Goal: Transaction & Acquisition: Purchase product/service

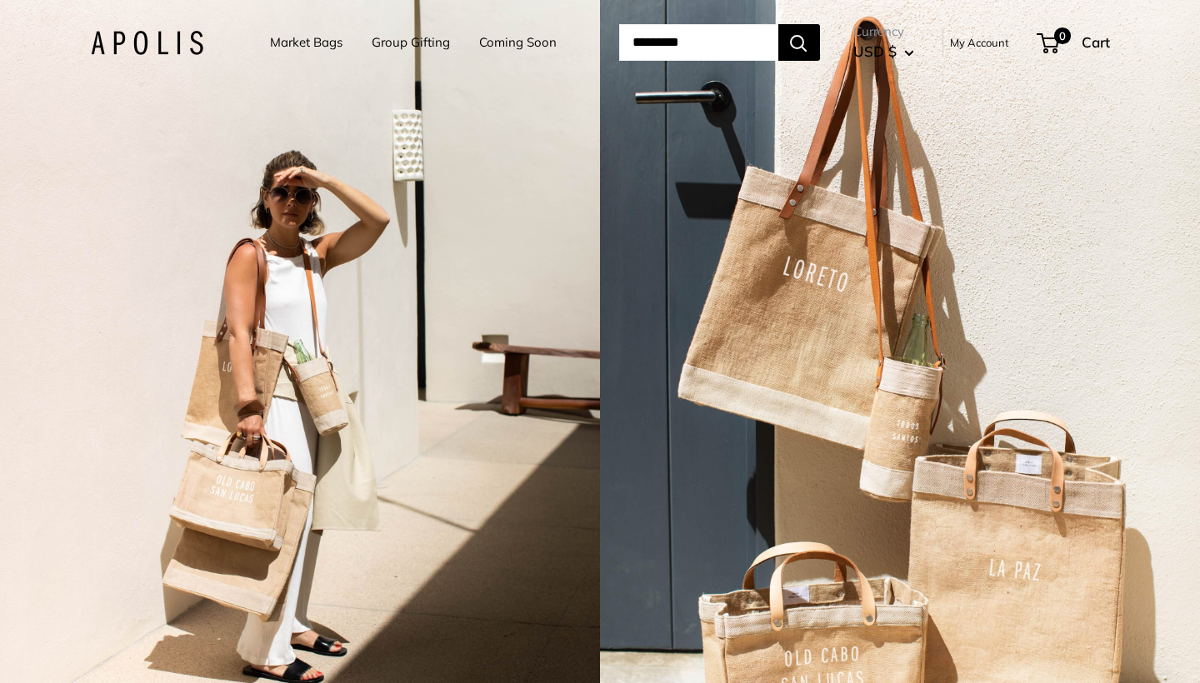
click at [311, 40] on link "Market Bags" at bounding box center [306, 42] width 73 height 23
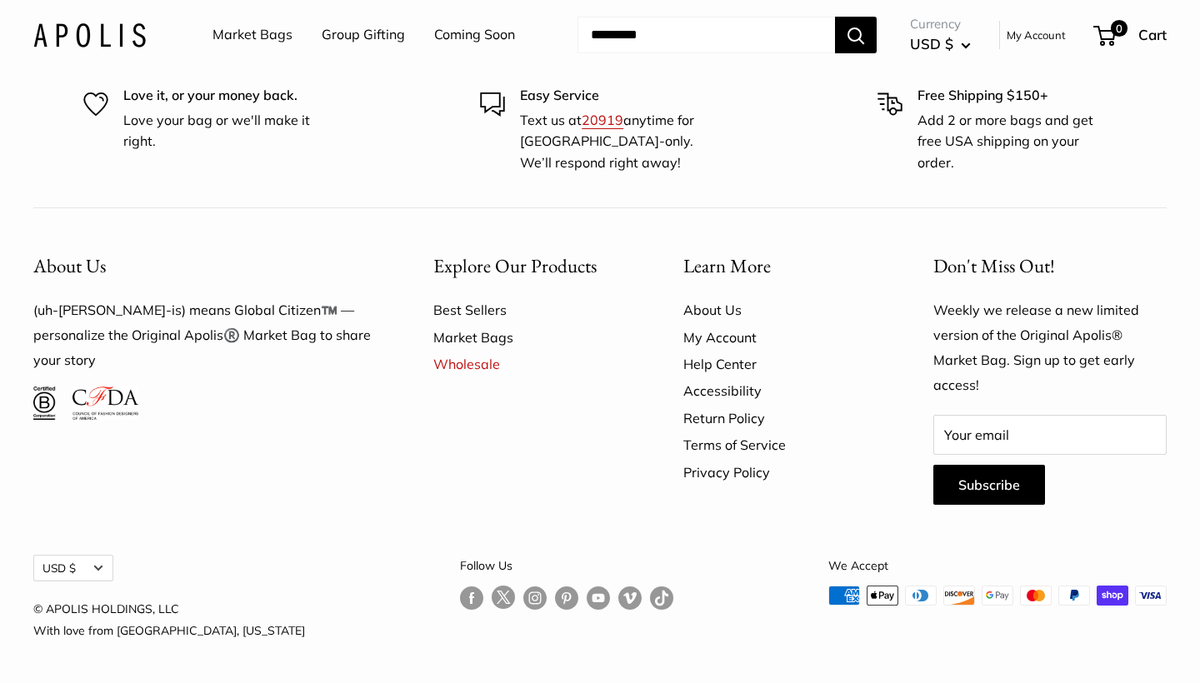
scroll to position [4647, 0]
click at [467, 351] on link "Market Bags" at bounding box center [529, 337] width 192 height 27
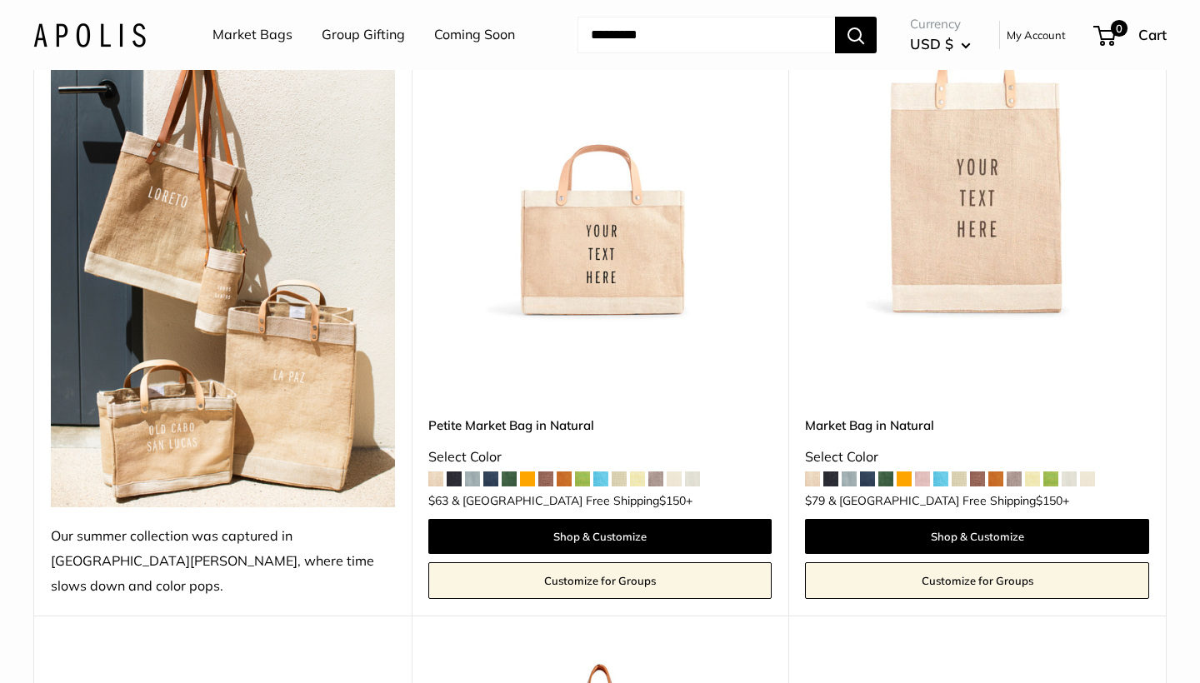
scroll to position [328, 0]
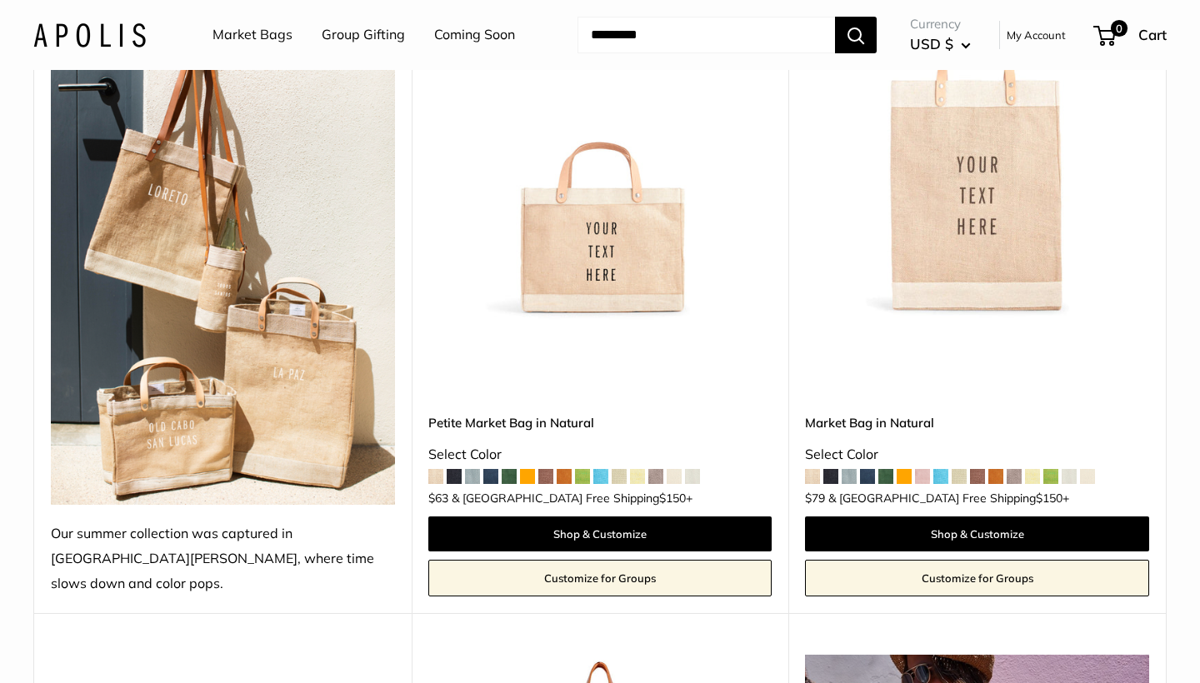
click at [0, 0] on img at bounding box center [0, 0] width 0 height 0
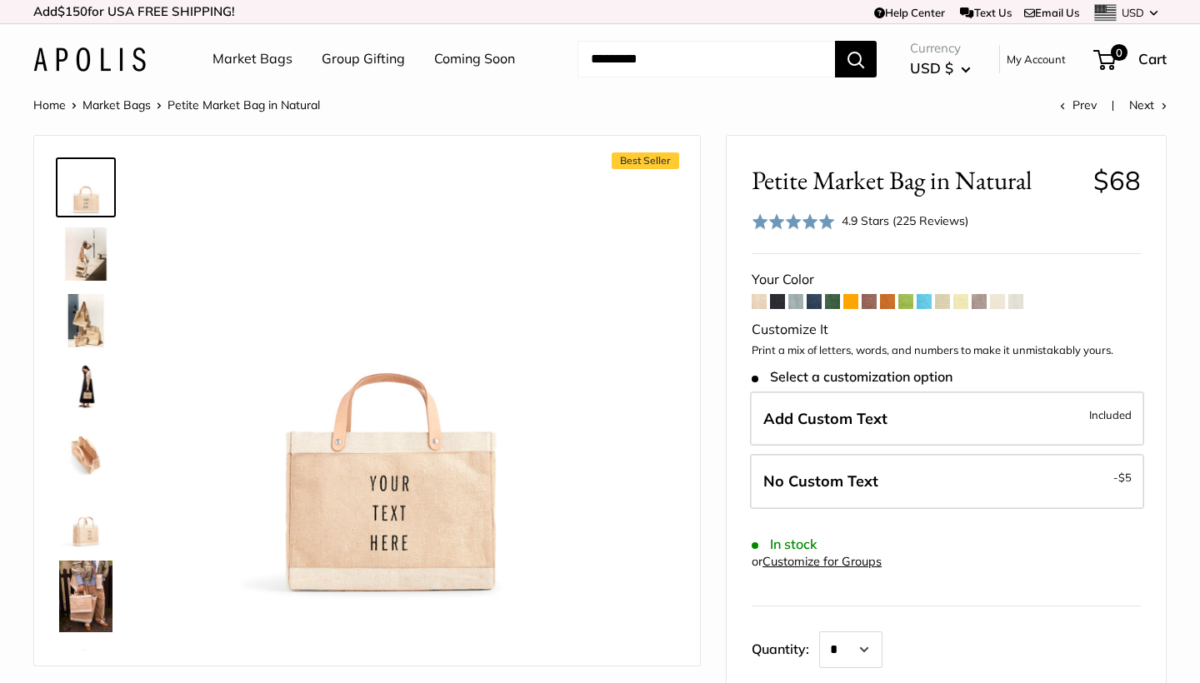
click at [831, 300] on span at bounding box center [832, 301] width 15 height 15
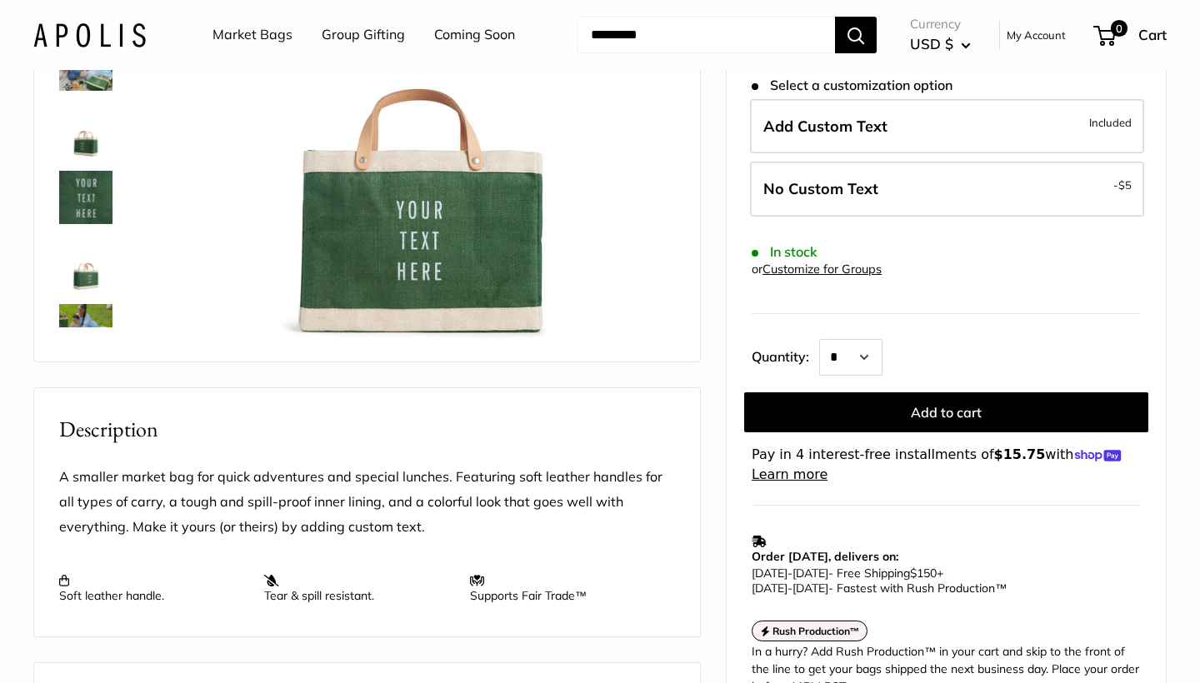
scroll to position [326, 0]
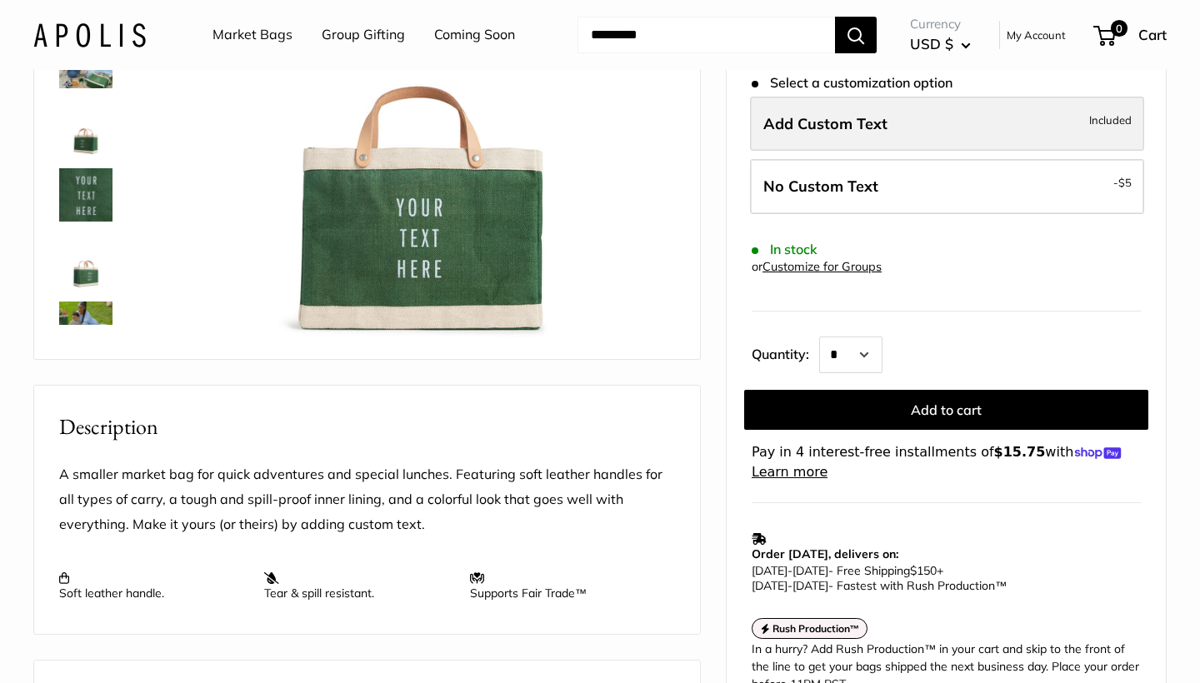
click at [913, 103] on label "Add Custom Text Included" at bounding box center [947, 124] width 394 height 55
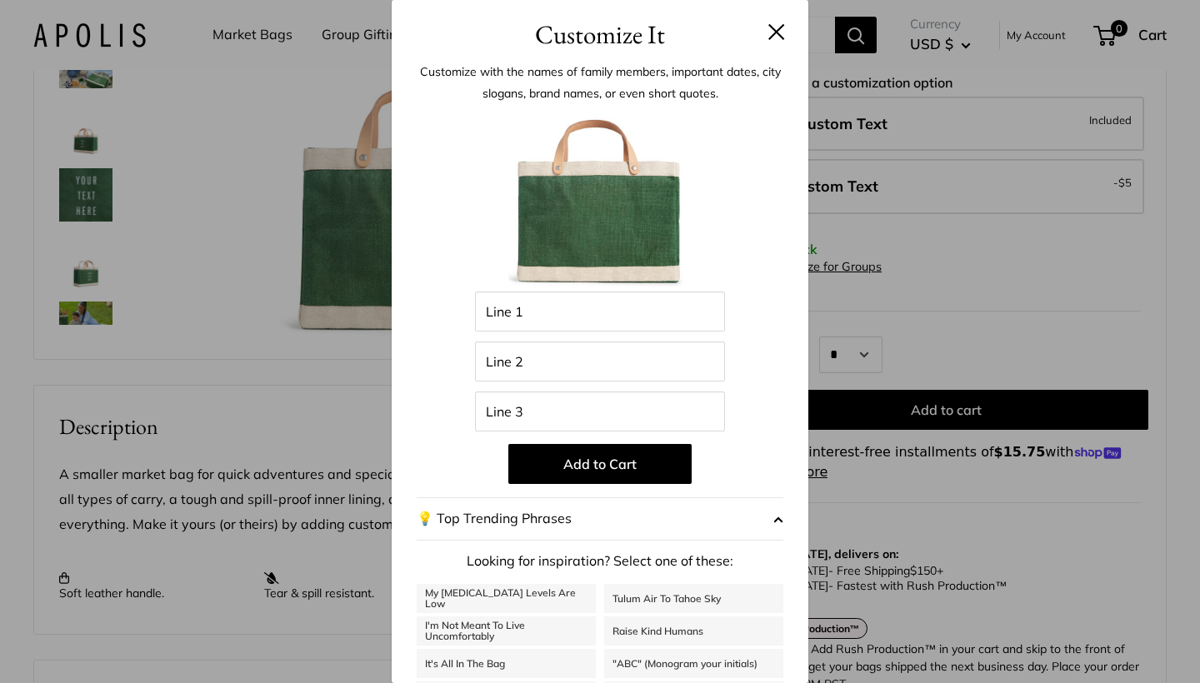
click at [773, 42] on h3 "Customize It" at bounding box center [600, 34] width 367 height 39
click at [773, 27] on button at bounding box center [776, 31] width 17 height 17
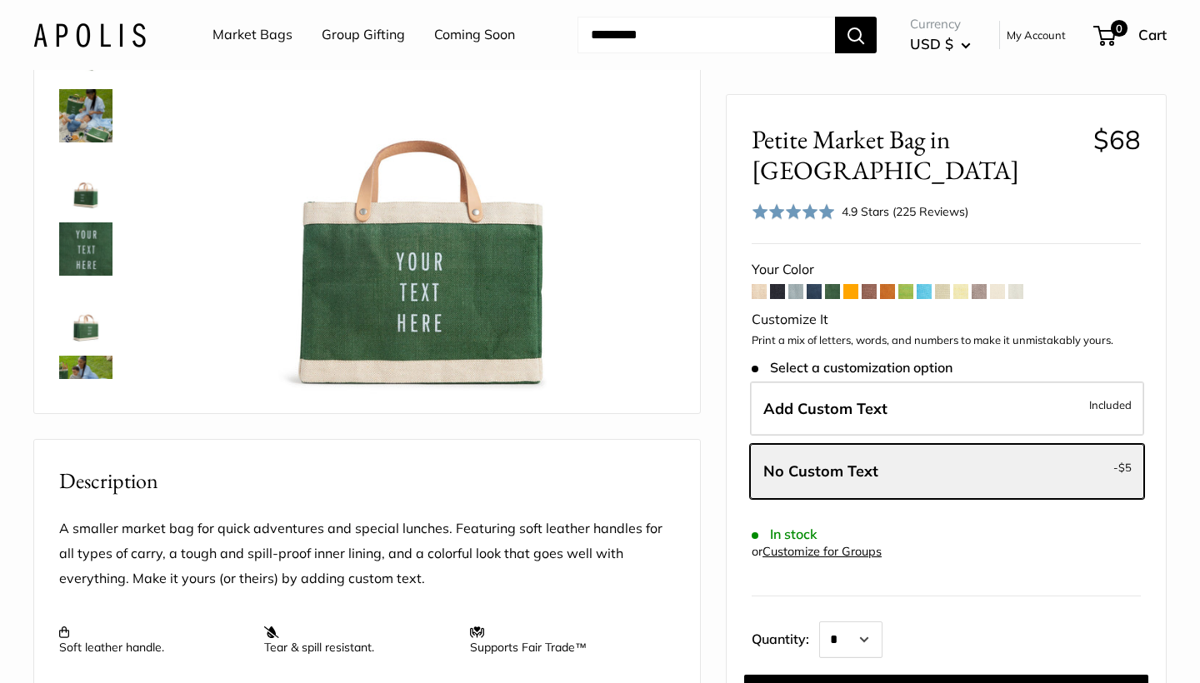
scroll to position [271, 0]
click at [757, 284] on span at bounding box center [759, 291] width 15 height 15
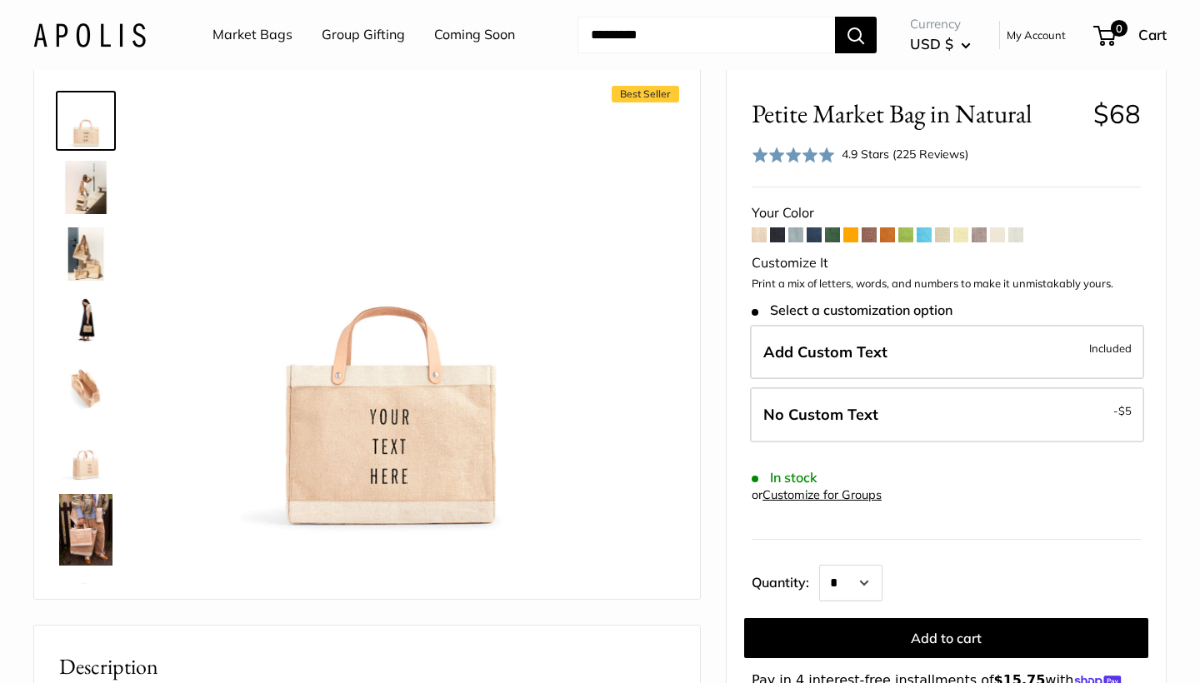
click at [1019, 236] on span at bounding box center [1015, 235] width 15 height 15
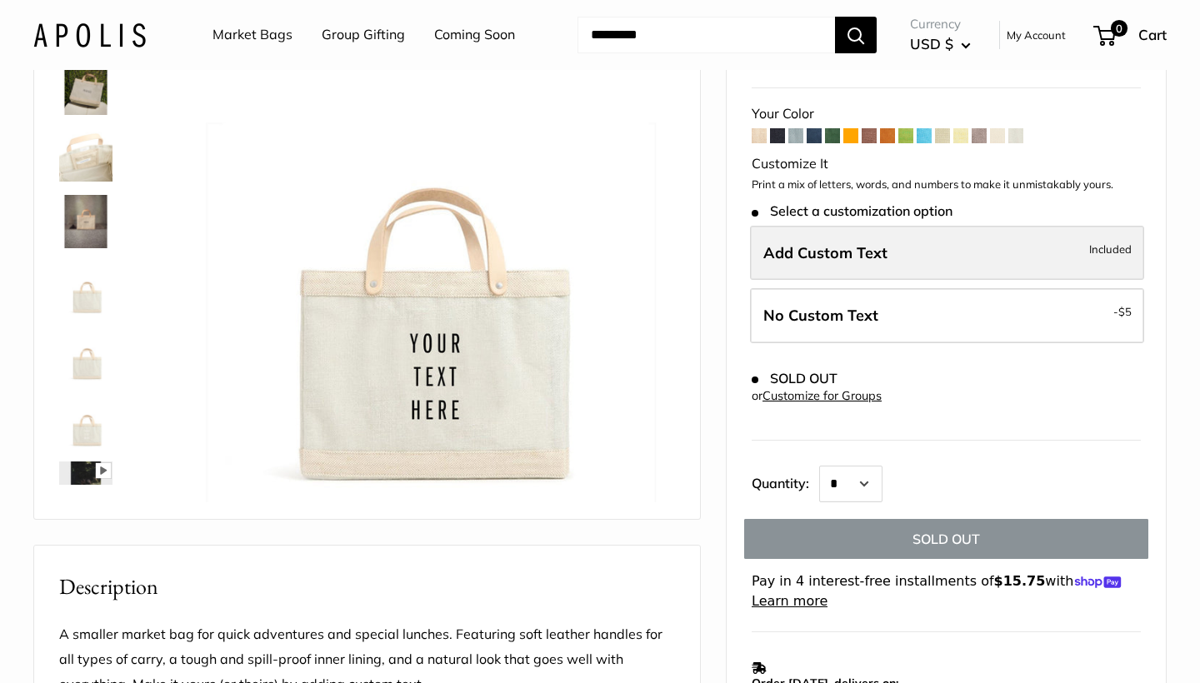
scroll to position [168, 0]
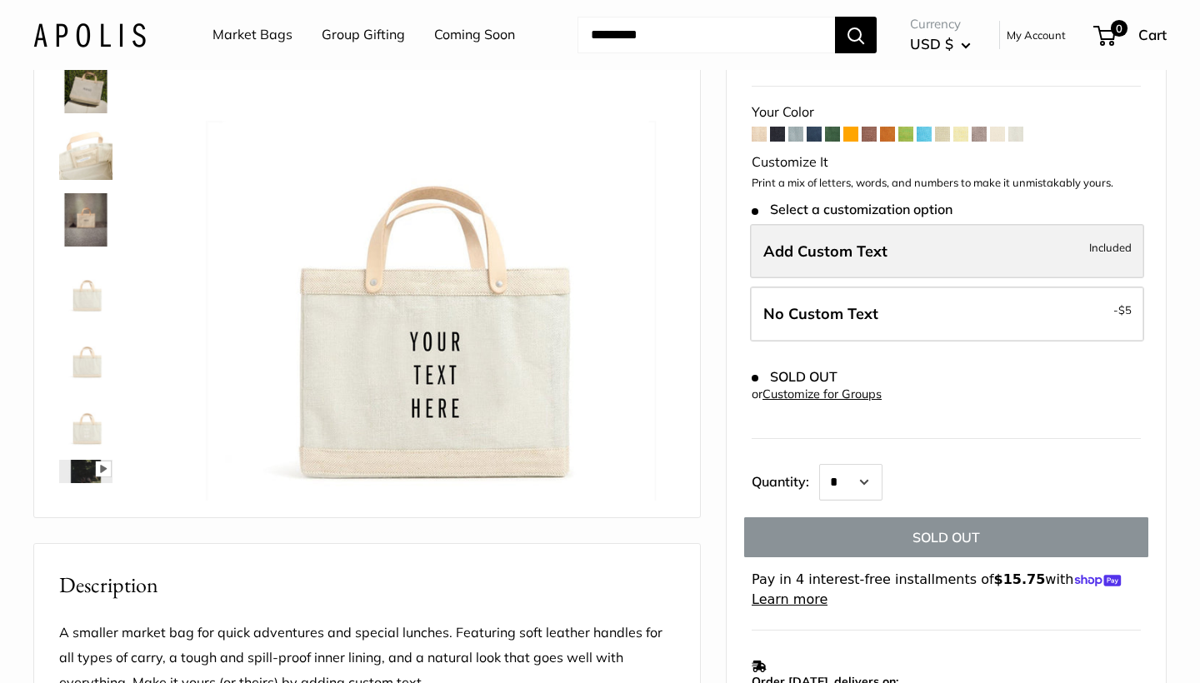
click at [853, 262] on label "Add Custom Text Included" at bounding box center [947, 251] width 394 height 55
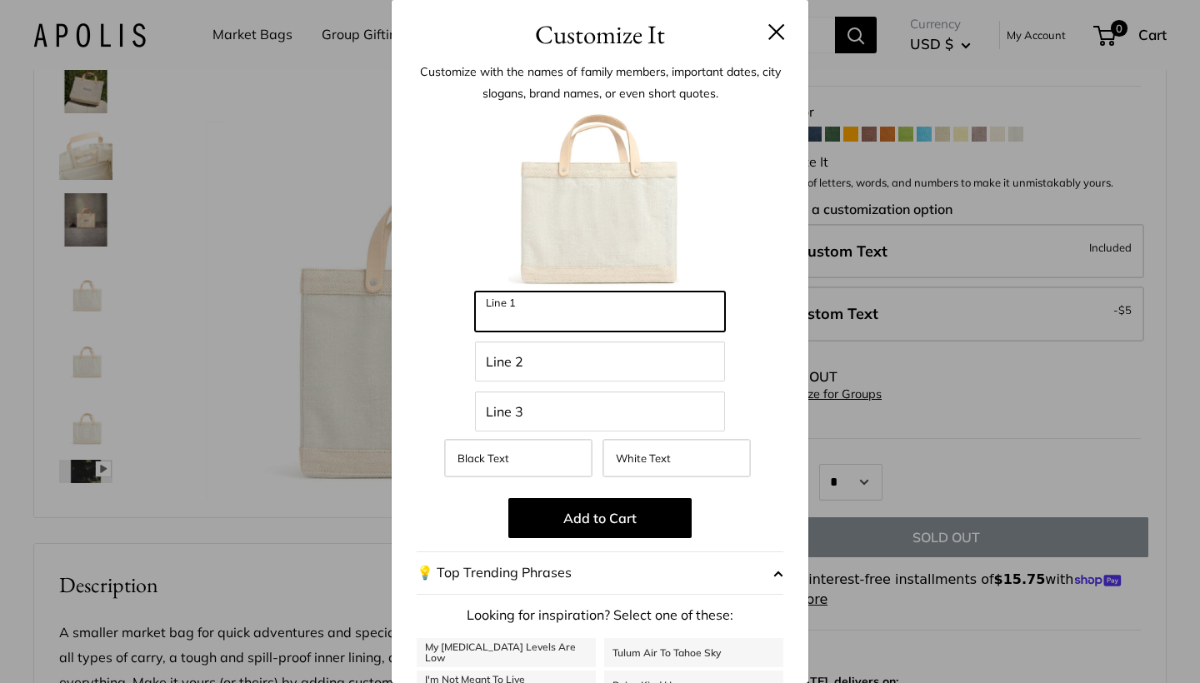
click at [603, 313] on input "Line 1" at bounding box center [600, 312] width 250 height 40
type input "**********"
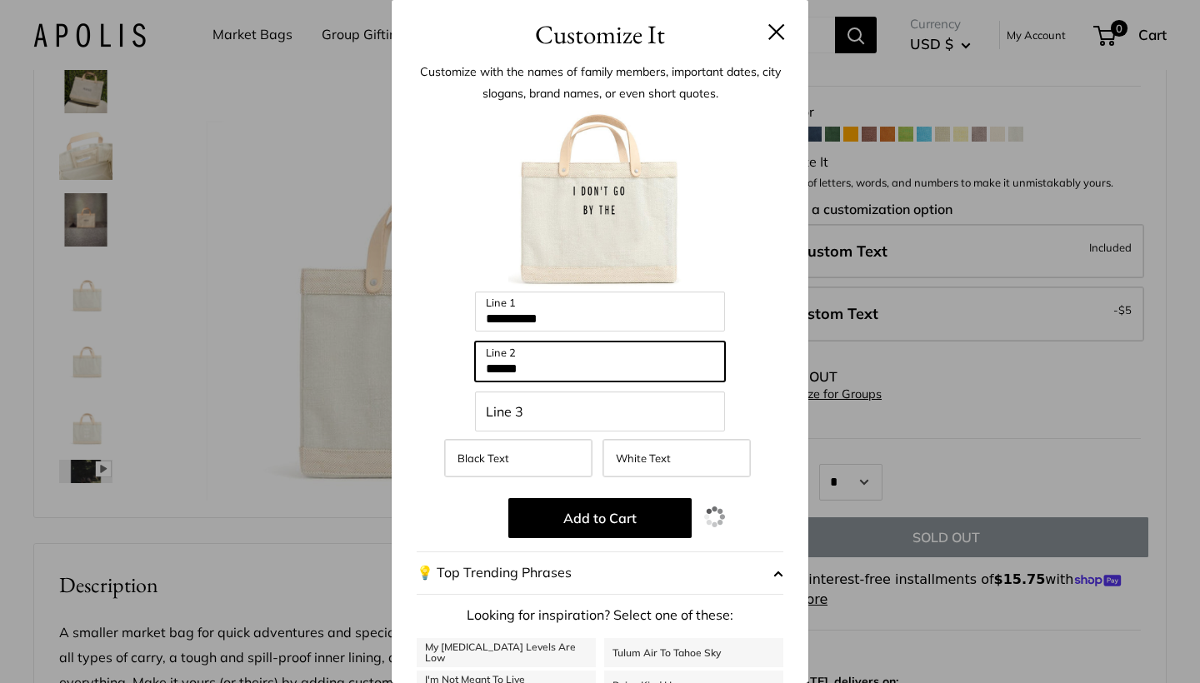
type input "******"
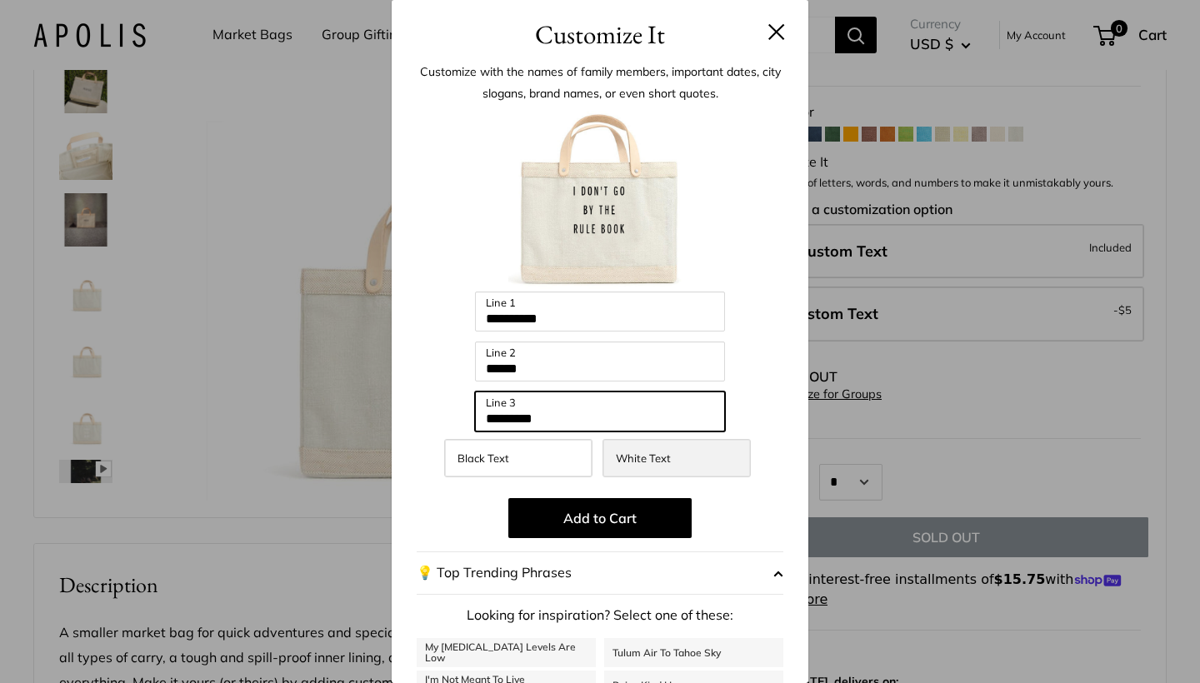
type input "*********"
click at [654, 453] on span "White Text" at bounding box center [643, 458] width 55 height 13
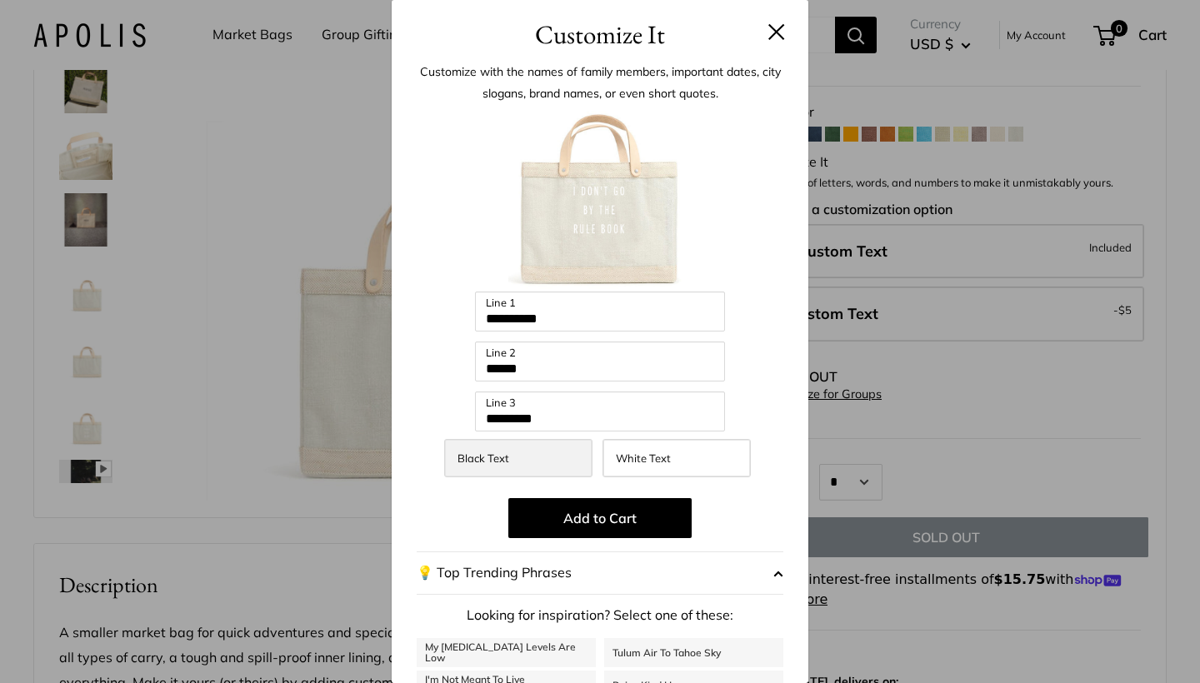
click at [537, 466] on label "Black Text" at bounding box center [518, 458] width 148 height 38
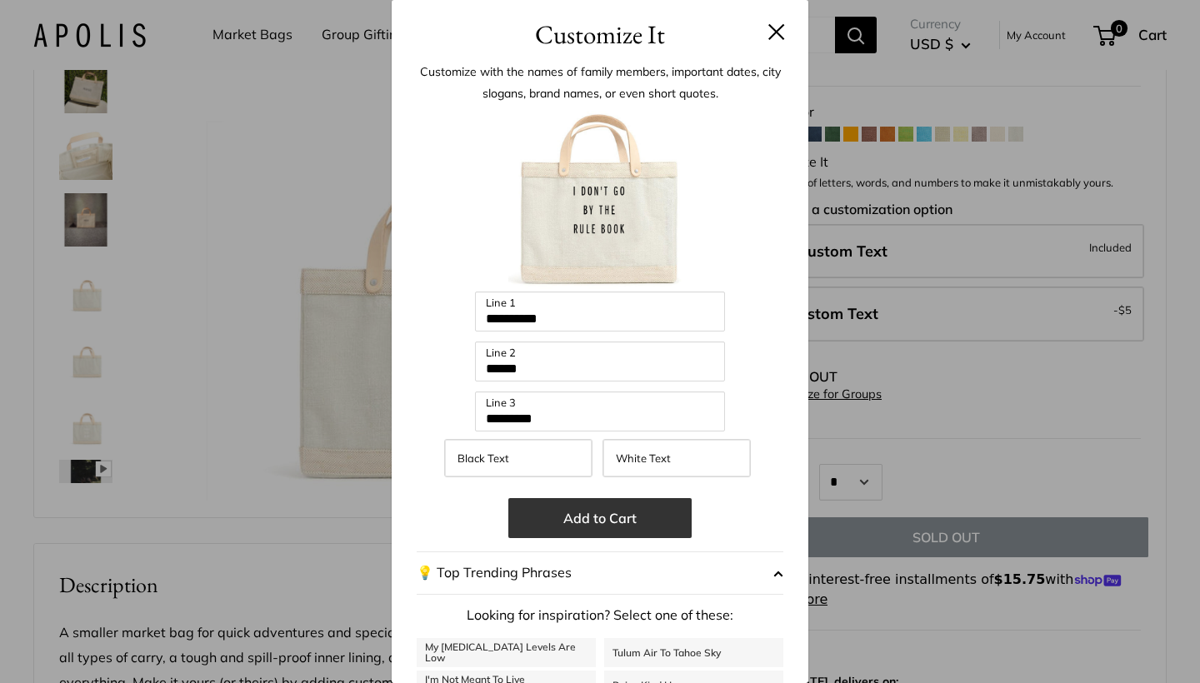
click at [568, 523] on button "Add to Cart" at bounding box center [599, 518] width 183 height 40
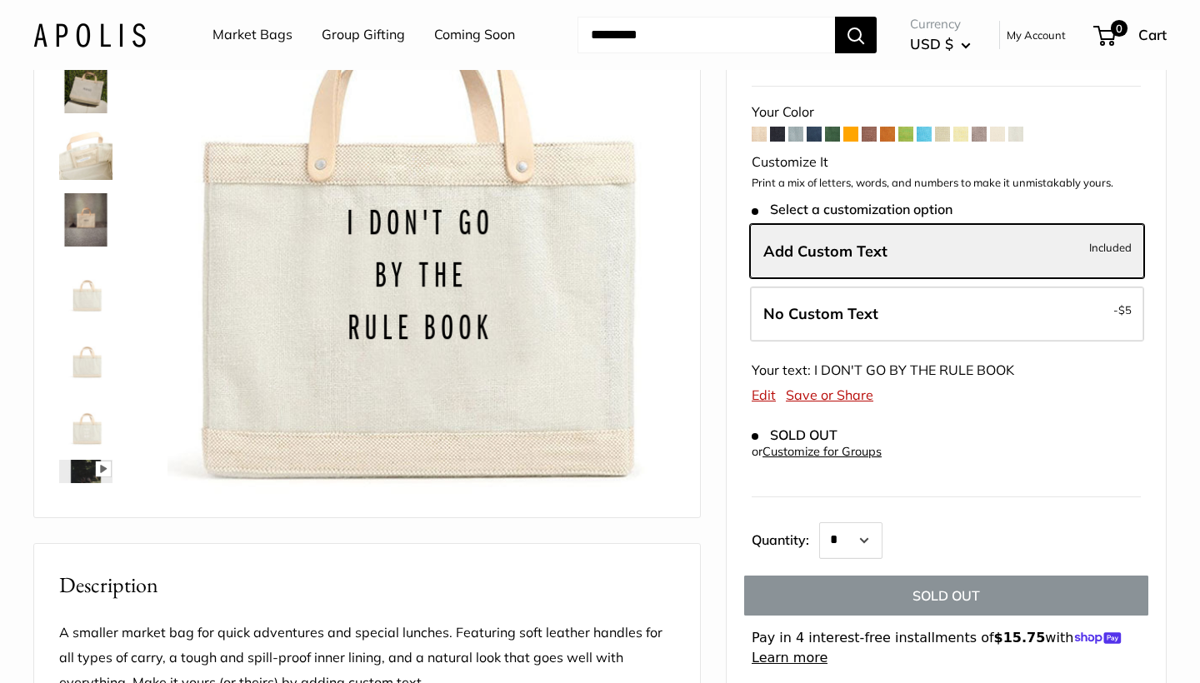
click at [1002, 127] on span at bounding box center [997, 134] width 15 height 15
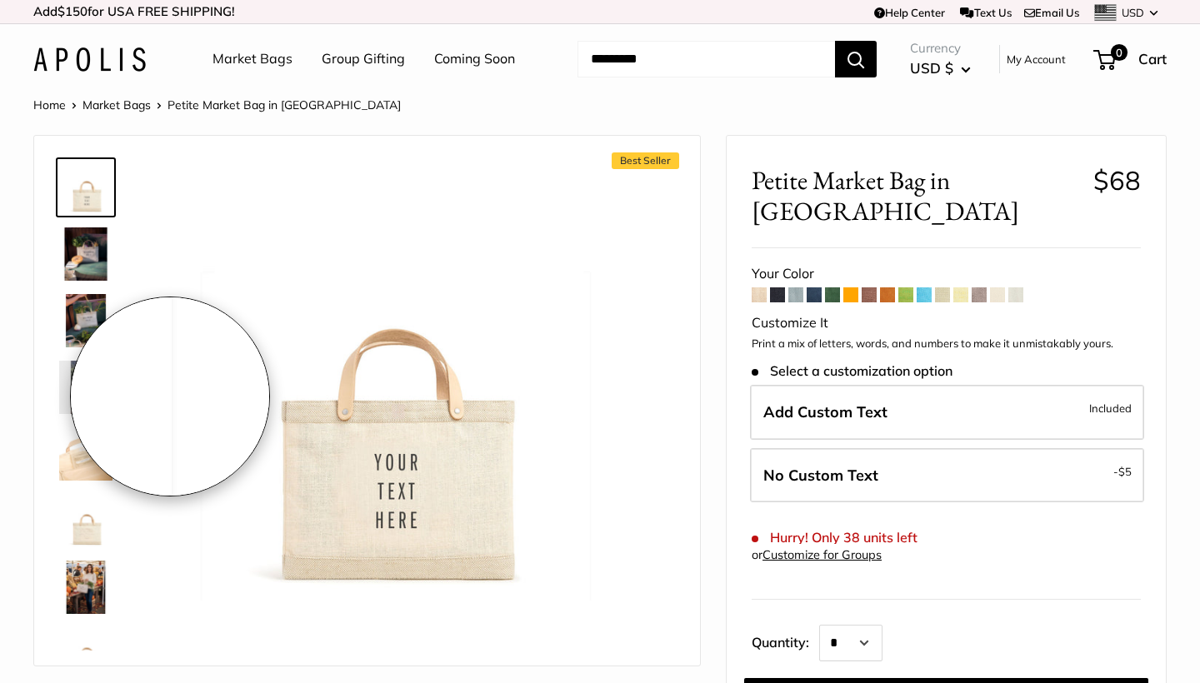
click at [139, 437] on div "Best Seller Pause Play % buffered 00:00 Unmute Mute Exit fullscreen Enter fulls…" at bounding box center [367, 401] width 624 height 497
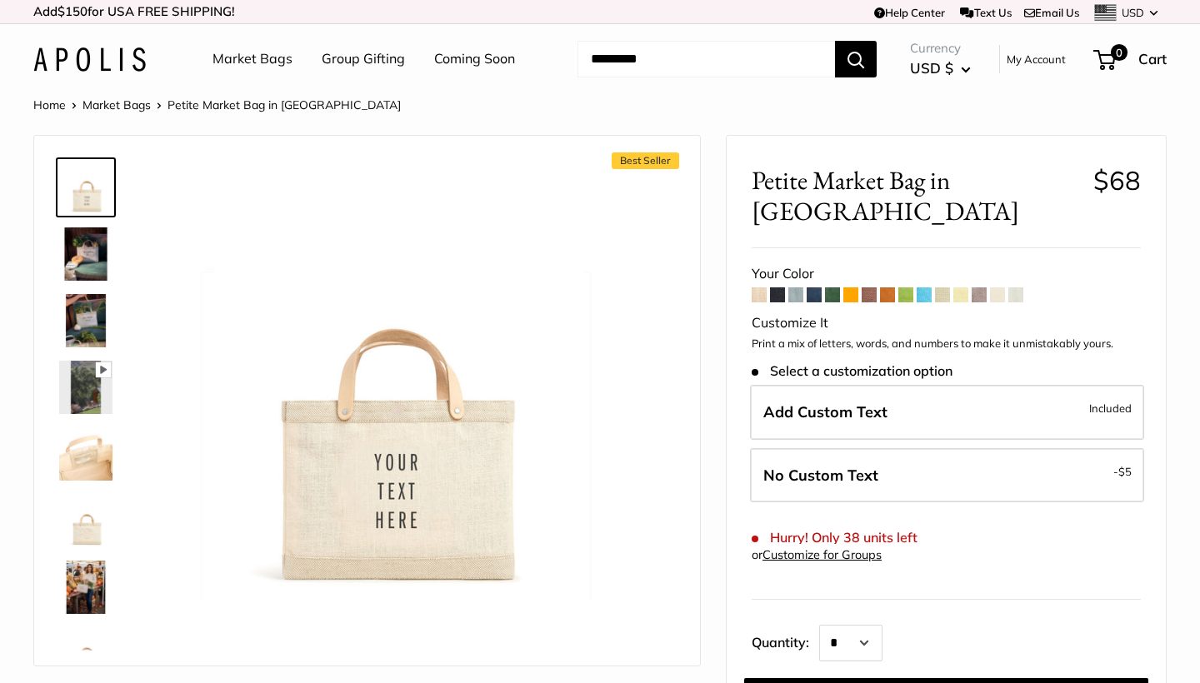
click at [84, 442] on img at bounding box center [85, 454] width 53 height 53
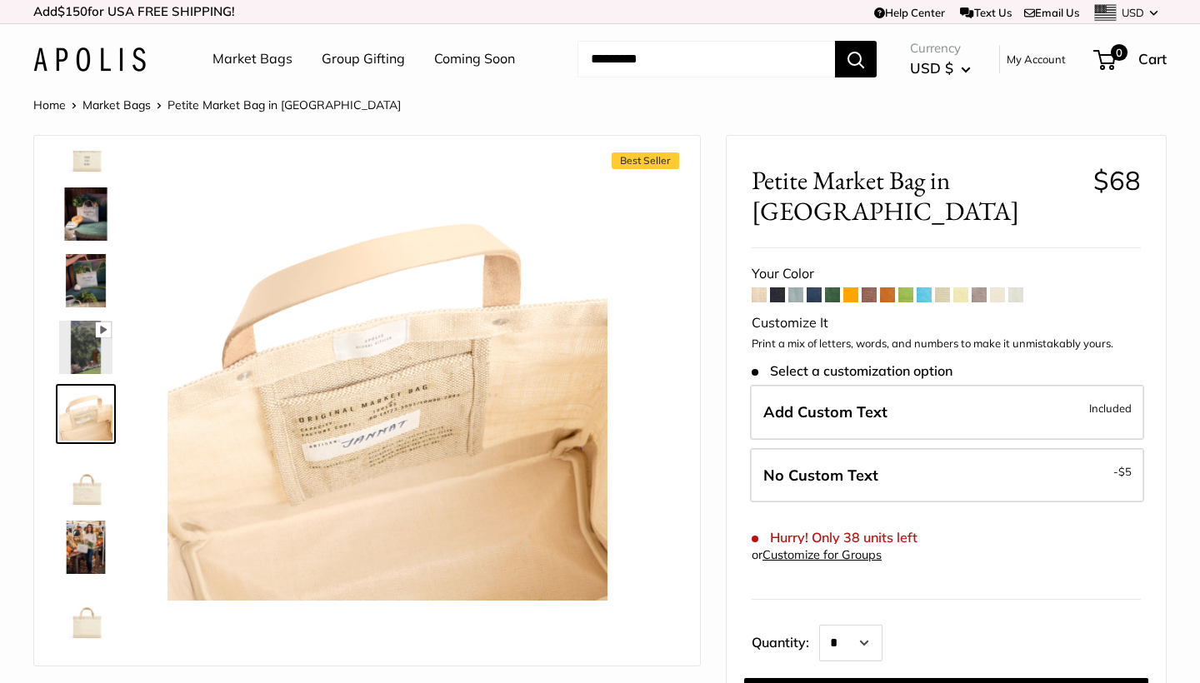
click at [89, 505] on img at bounding box center [85, 480] width 53 height 53
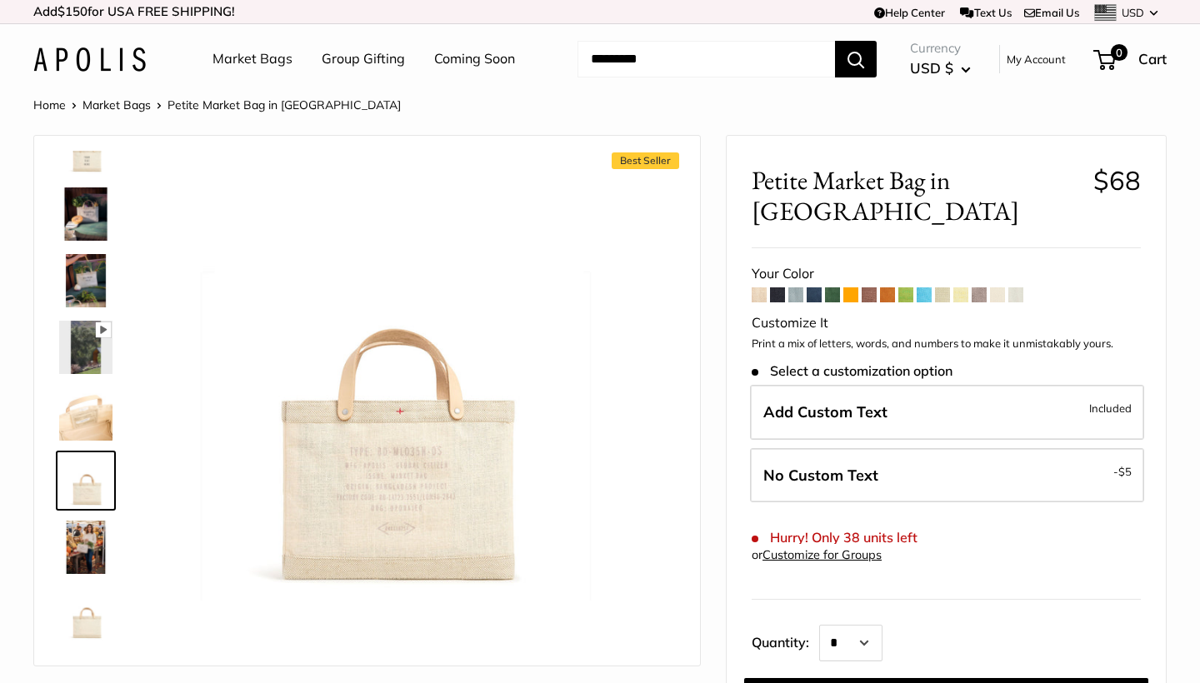
click at [97, 614] on img at bounding box center [85, 614] width 53 height 53
click at [86, 158] on img at bounding box center [85, 147] width 53 height 53
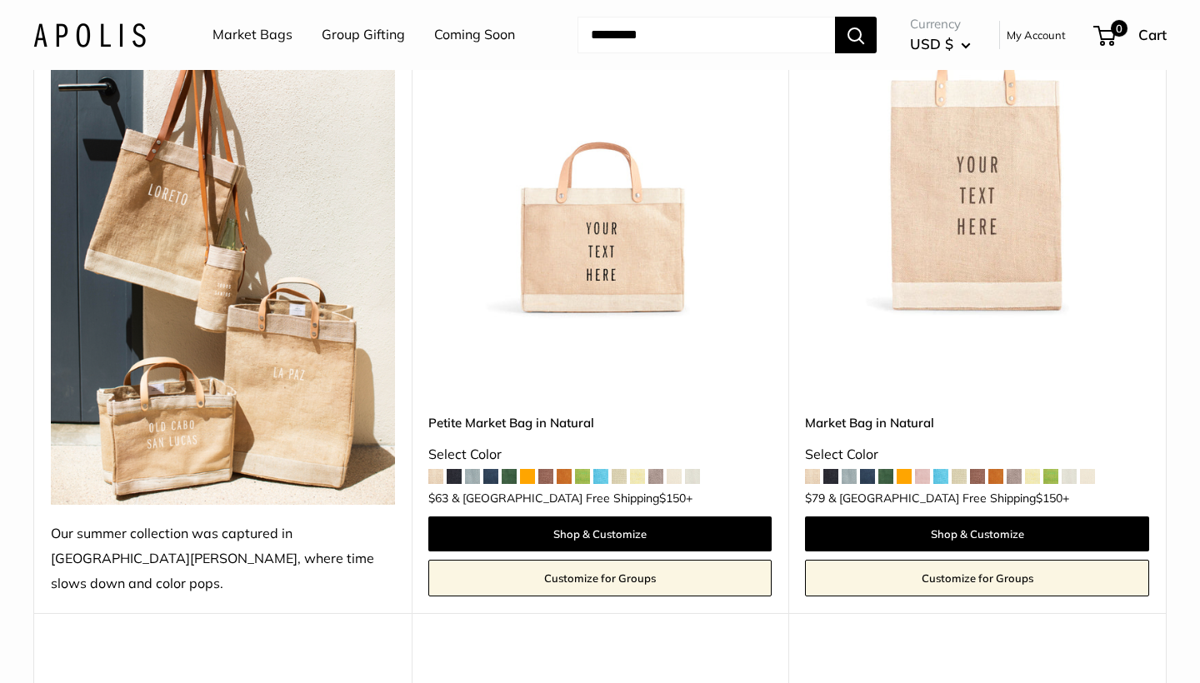
scroll to position [328, 0]
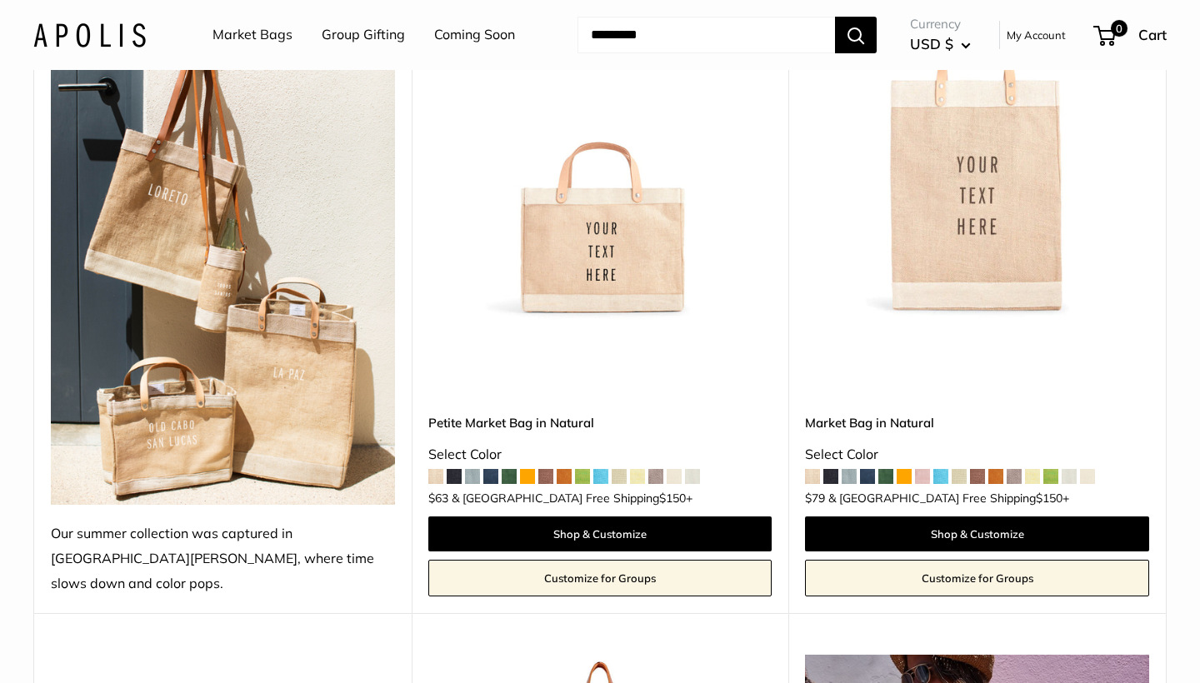
click at [0, 0] on img at bounding box center [0, 0] width 0 height 0
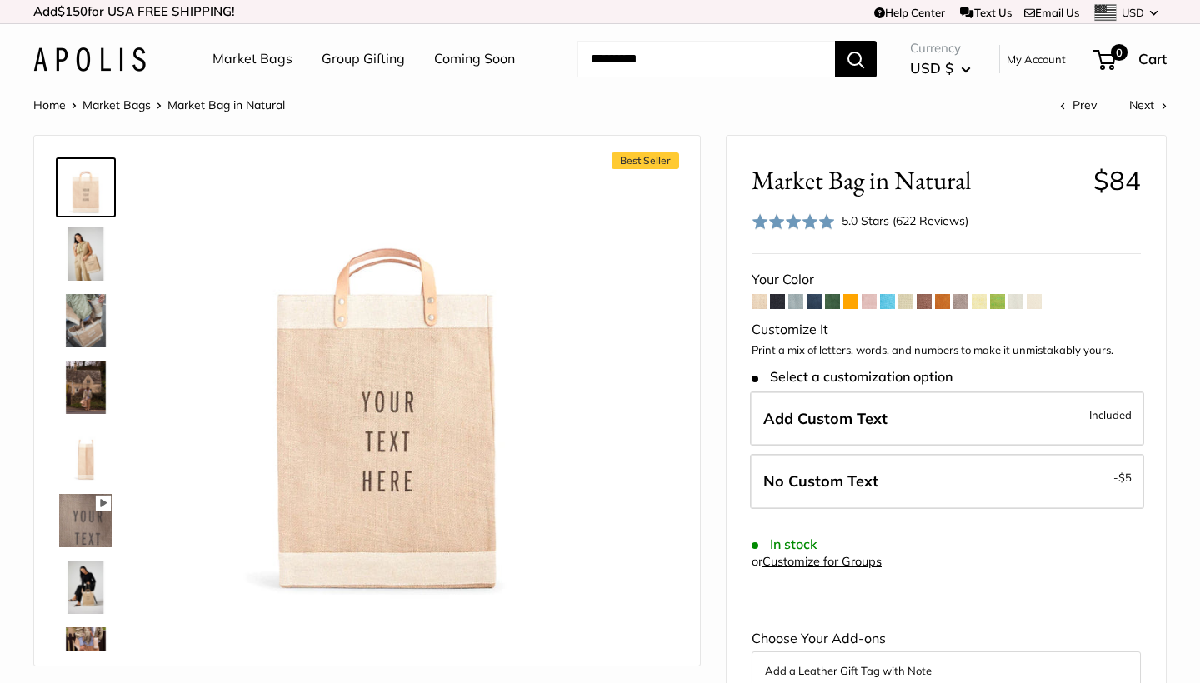
click at [1016, 298] on span at bounding box center [1015, 301] width 15 height 15
